Goal: Task Accomplishment & Management: Manage account settings

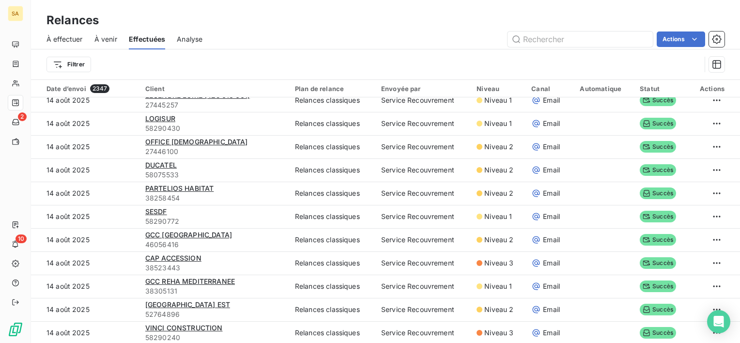
scroll to position [1124, 0]
click at [571, 37] on input "text" at bounding box center [579, 38] width 145 height 15
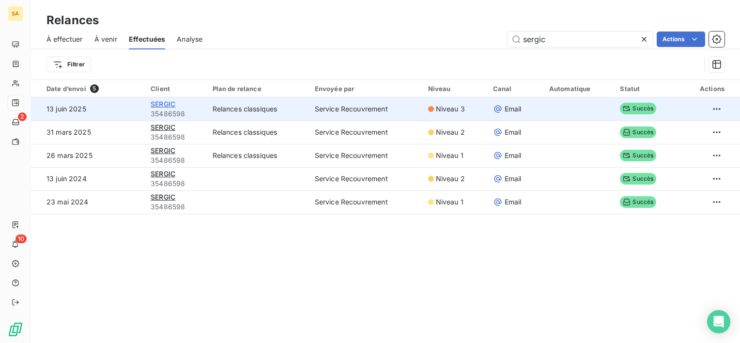
type input "sergic"
click at [157, 103] on span "SERGIC" at bounding box center [163, 104] width 25 height 8
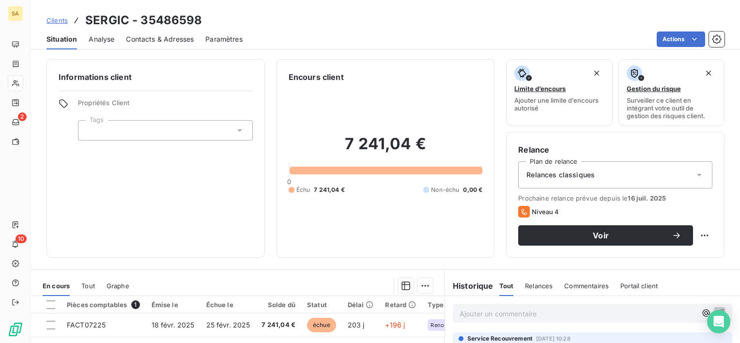
click at [538, 285] on span "Relances" at bounding box center [539, 286] width 28 height 8
click at [522, 313] on p "Ajouter un commentaire ﻿" at bounding box center [577, 313] width 237 height 12
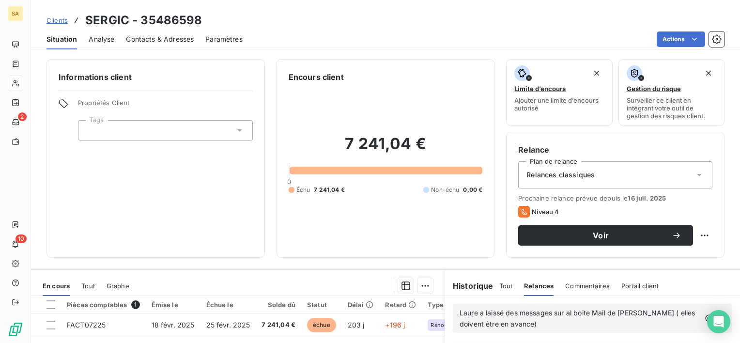
click at [715, 316] on icon "button" at bounding box center [720, 318] width 10 height 10
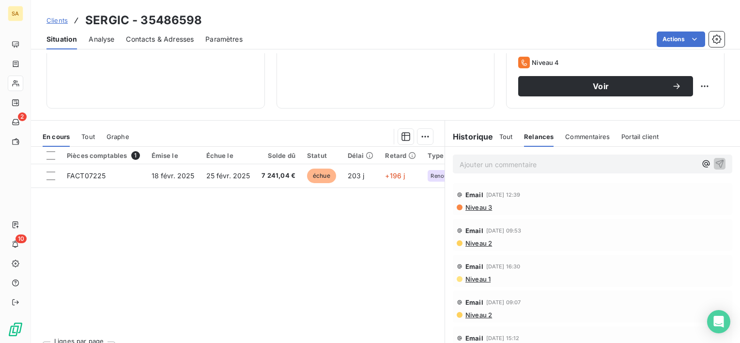
scroll to position [149, 0]
click at [499, 139] on span "Tout" at bounding box center [506, 137] width 14 height 8
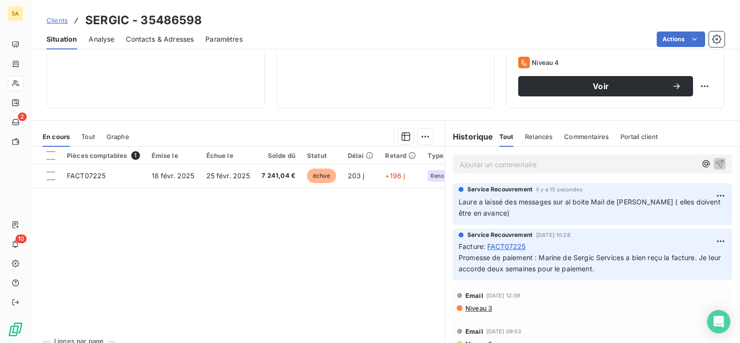
scroll to position [0, 0]
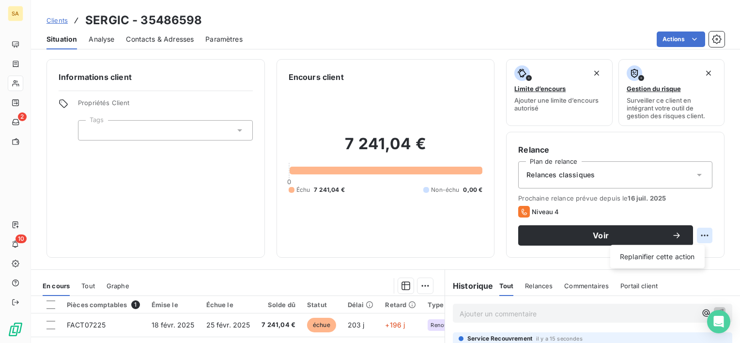
click at [695, 235] on html "SA 2 10 Clients SERGIC - 35486598 Situation Analyse Contacts & Adresses Paramèt…" at bounding box center [370, 171] width 740 height 343
click at [687, 257] on div "Replanifier cette action" at bounding box center [657, 256] width 87 height 15
select select "8"
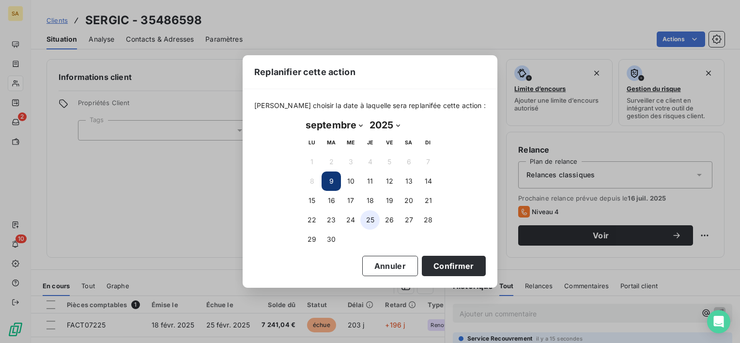
click at [368, 215] on button "25" at bounding box center [369, 219] width 19 height 19
click at [430, 262] on button "Confirmer" at bounding box center [454, 266] width 64 height 20
